Goal: Find specific page/section: Find specific page/section

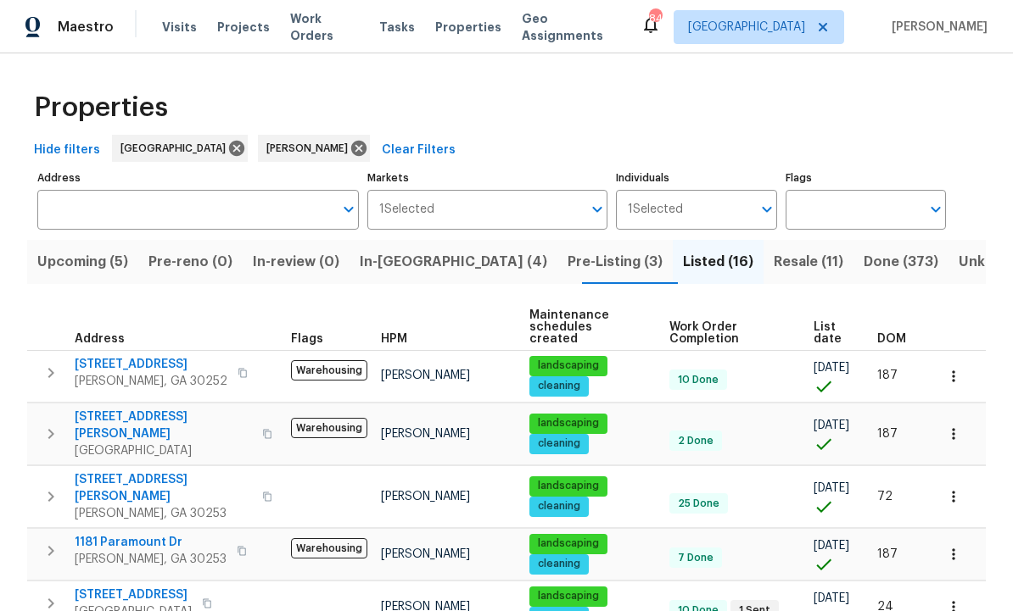
click at [416, 254] on span "In-reno (4)" at bounding box center [453, 262] width 187 height 24
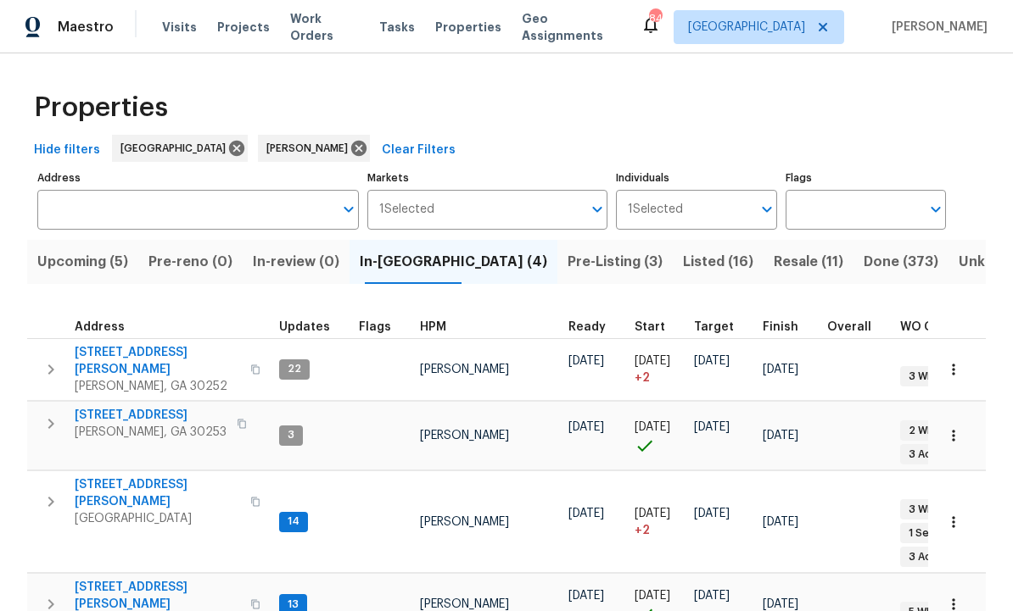
scroll to position [23, 0]
click at [115, 344] on span "111 Harper Rd" at bounding box center [157, 361] width 165 height 34
click at [124, 344] on span "111 Harper Rd" at bounding box center [157, 361] width 165 height 34
click at [683, 250] on span "Listed (16)" at bounding box center [718, 262] width 70 height 24
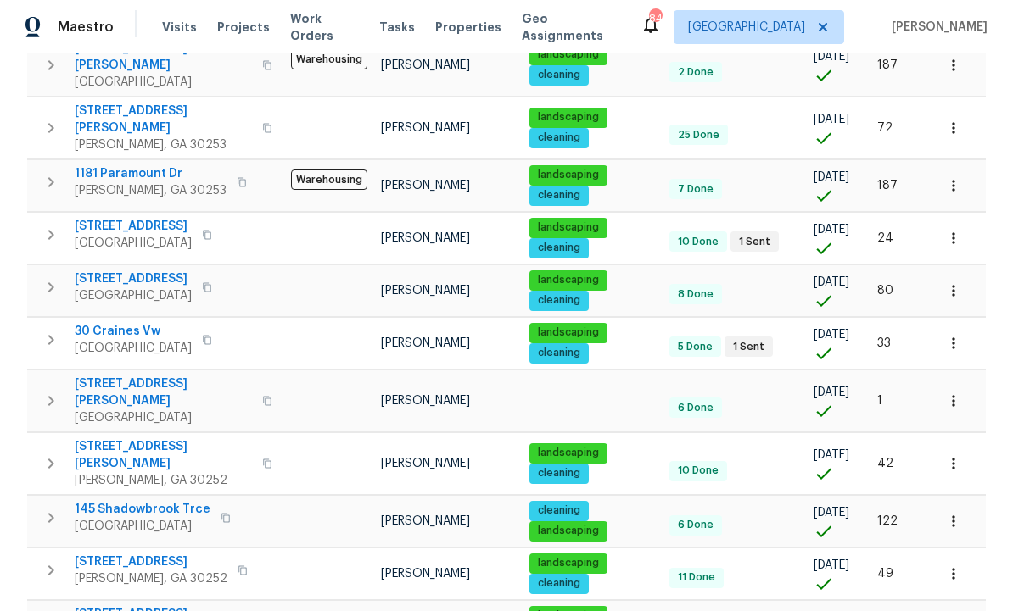
scroll to position [370, 0]
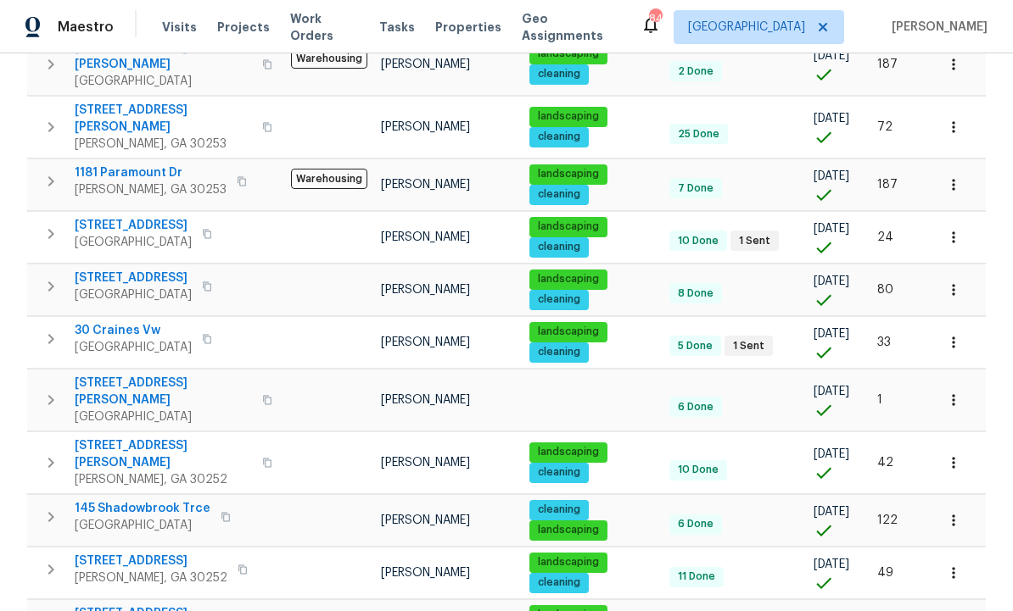
click at [157, 472] on span "McDonough, GA 30252" at bounding box center [163, 480] width 177 height 17
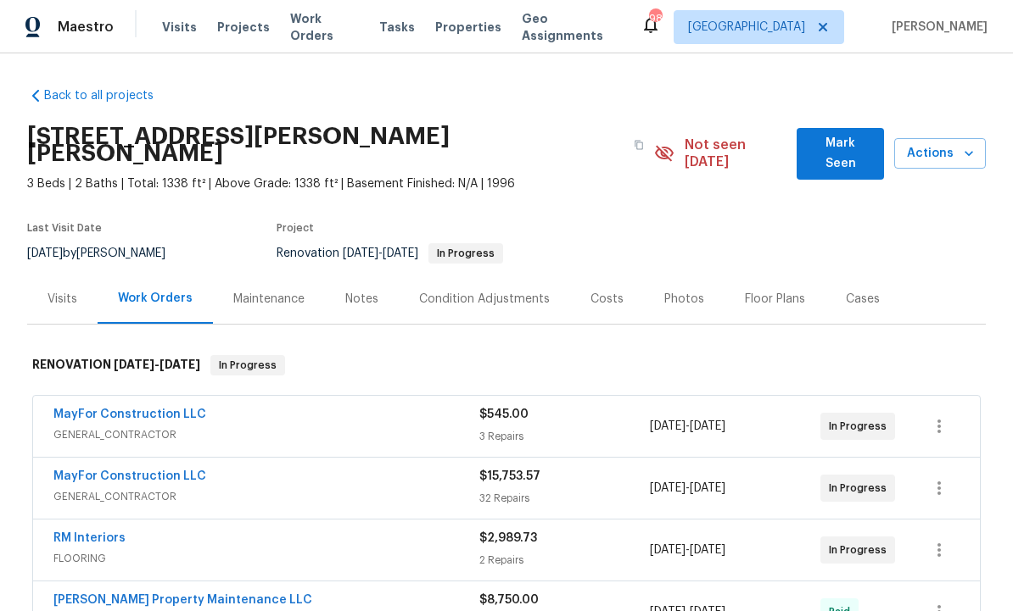
click at [39, 135] on h2 "111 Harper Rd, McDonough, GA 30252" at bounding box center [325, 145] width 596 height 34
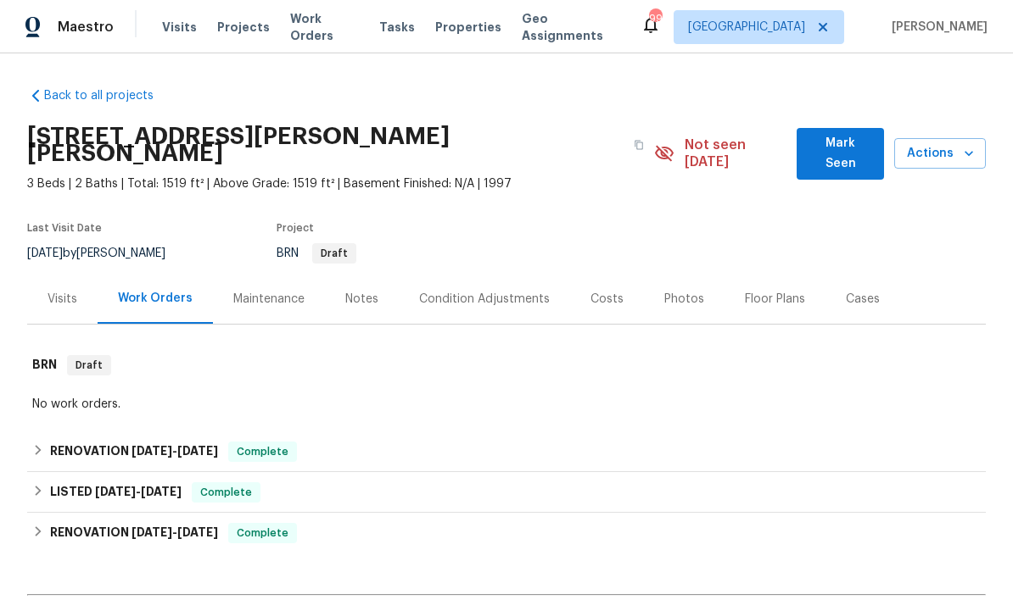
click at [613, 291] on div "Costs" at bounding box center [606, 299] width 33 height 17
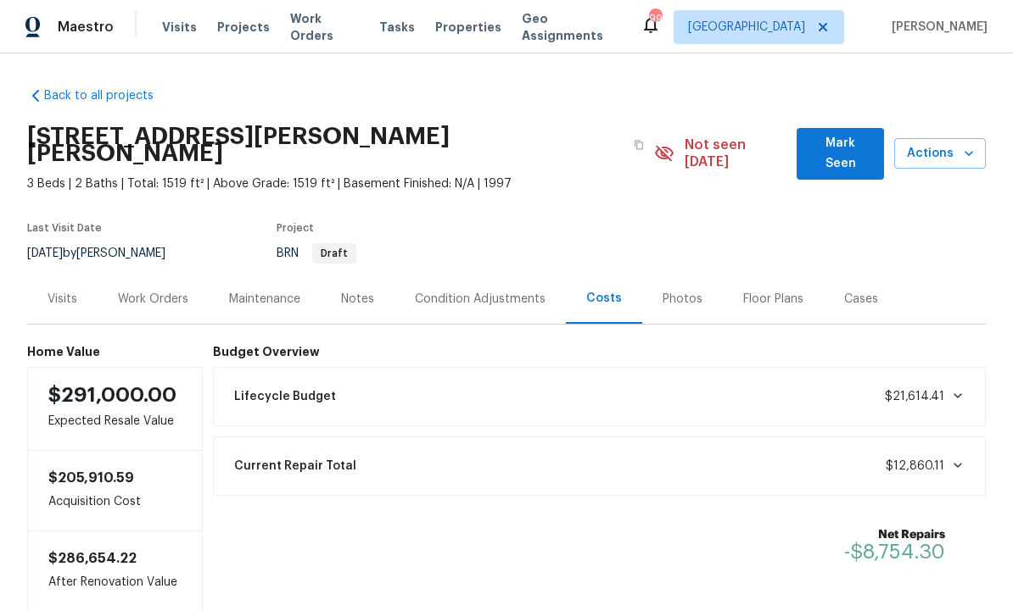
click at [662, 291] on div "Photos" at bounding box center [682, 299] width 40 height 17
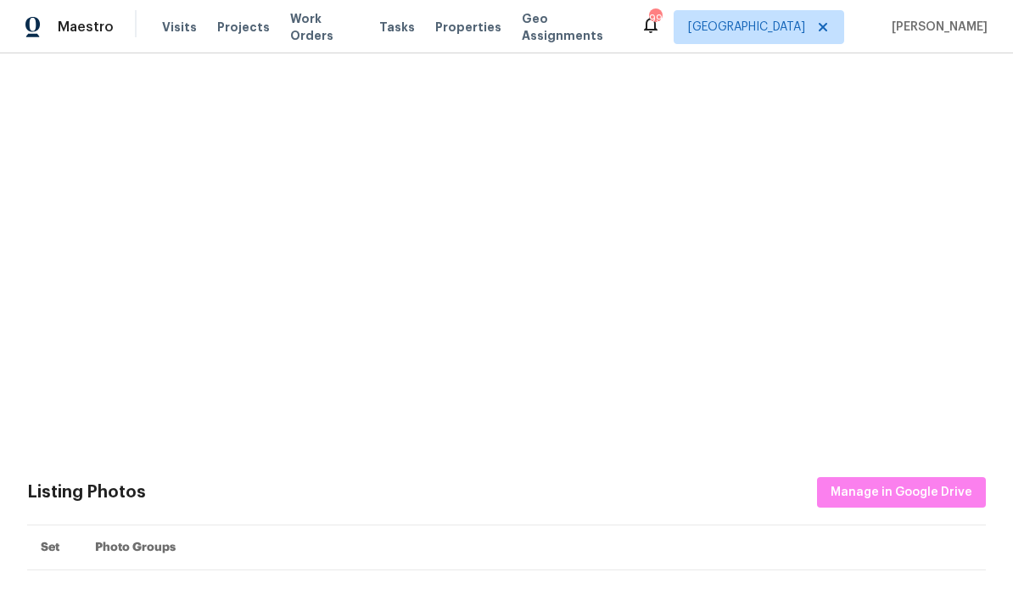
scroll to position [355, 0]
